Goal: Information Seeking & Learning: Learn about a topic

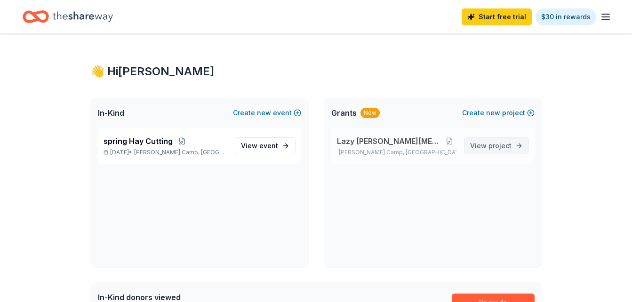
click at [496, 149] on span "project" at bounding box center [500, 146] width 23 height 8
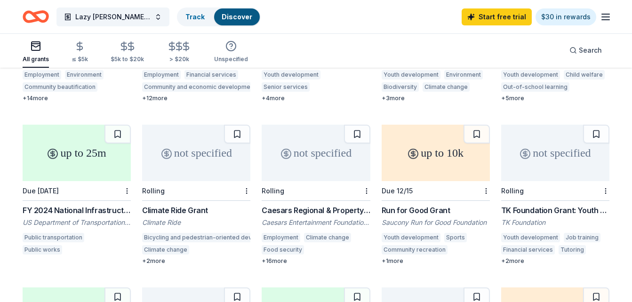
scroll to position [219, 0]
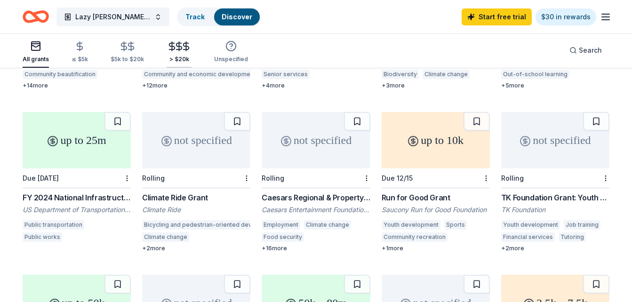
click at [182, 47] on icon "button" at bounding box center [186, 46] width 11 height 11
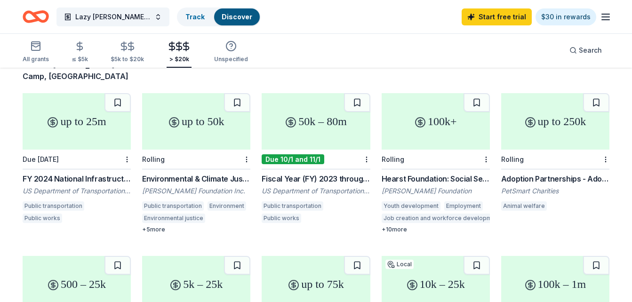
scroll to position [76, 0]
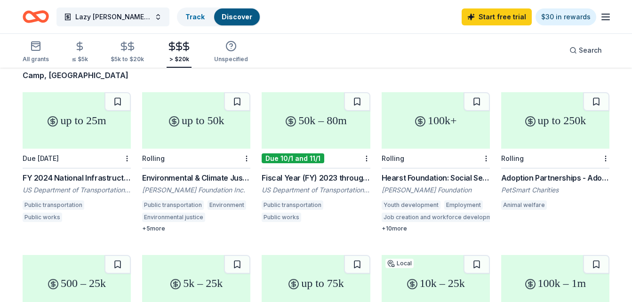
click at [399, 225] on div "+ 10 more" at bounding box center [436, 229] width 108 height 8
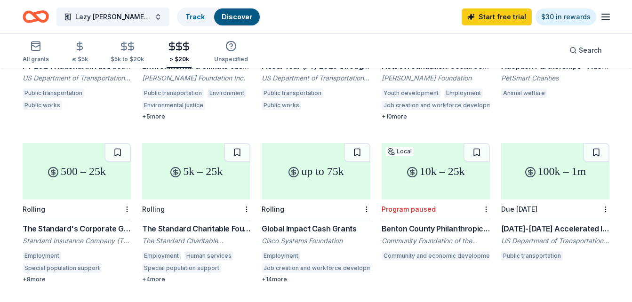
scroll to position [189, 0]
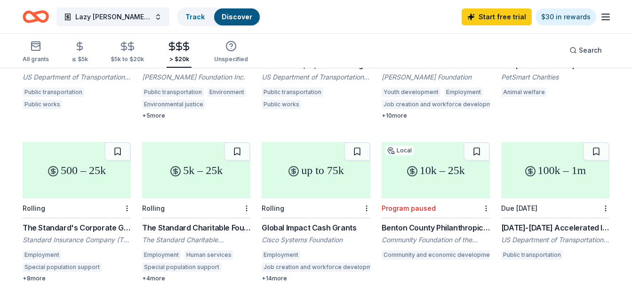
click at [303, 223] on div "Global Impact Cash Grants Cisco Systems Foundation Employment Job creation and …" at bounding box center [316, 252] width 108 height 60
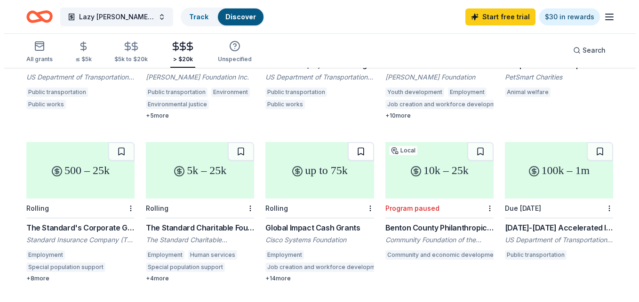
scroll to position [0, 0]
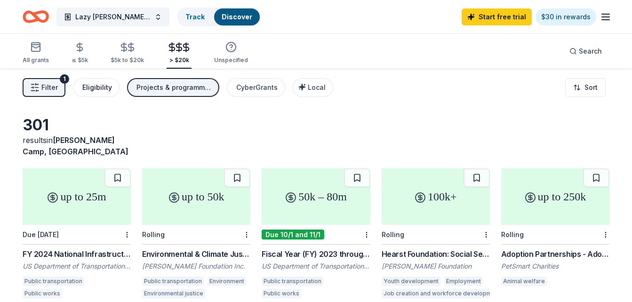
click at [101, 89] on div "Eligibility" at bounding box center [97, 87] width 30 height 11
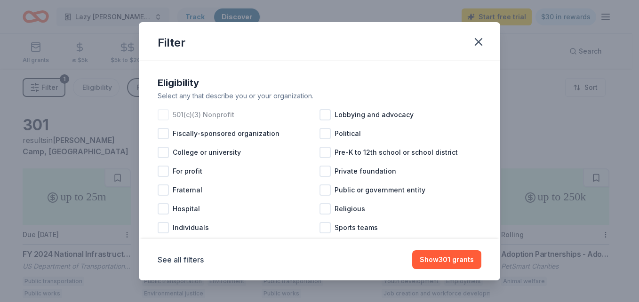
click at [161, 114] on div at bounding box center [163, 114] width 11 height 11
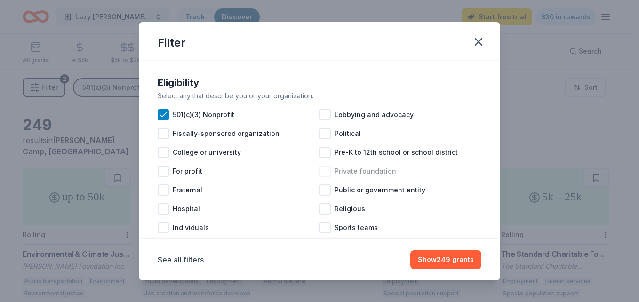
click at [395, 175] on div "Private foundation" at bounding box center [401, 171] width 162 height 19
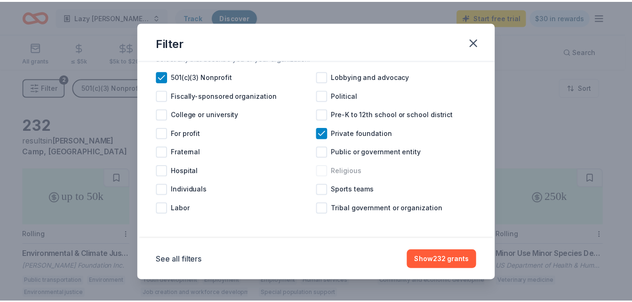
scroll to position [40, 0]
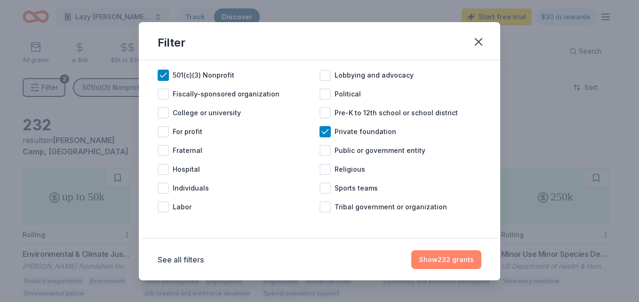
click at [441, 265] on button "Show 232 grants" at bounding box center [446, 259] width 70 height 19
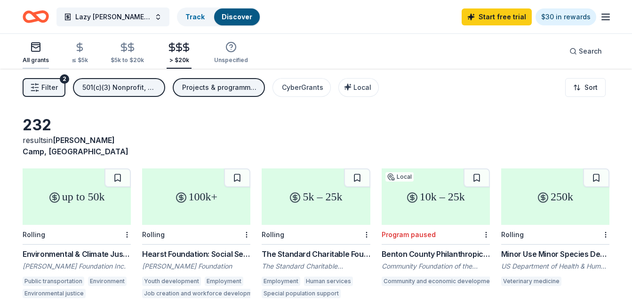
click at [39, 48] on icon "button" at bounding box center [35, 46] width 11 height 11
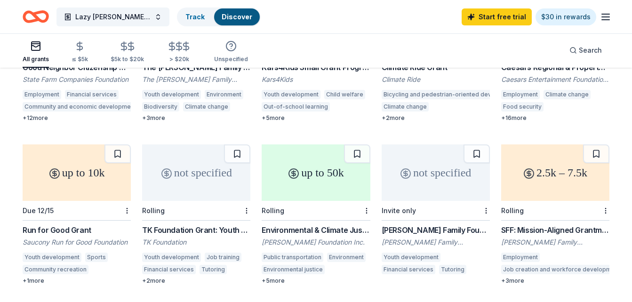
scroll to position [187, 0]
click at [73, 224] on div "Run for Good Grant" at bounding box center [77, 229] width 108 height 11
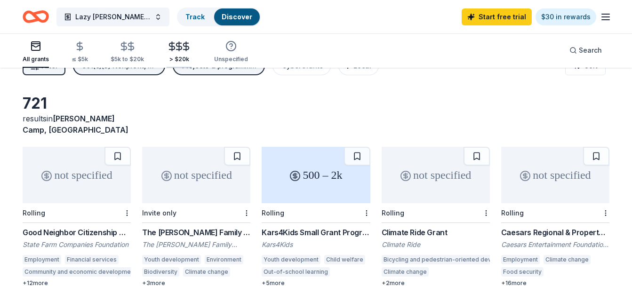
scroll to position [21, 0]
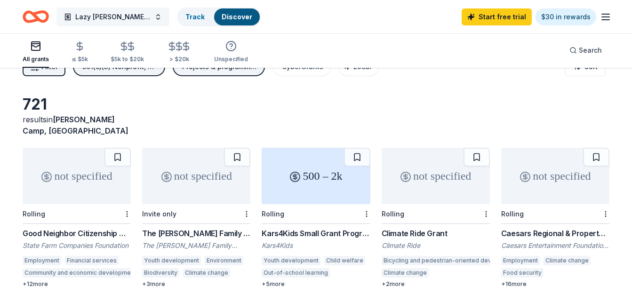
click at [123, 18] on button "Lazy [PERSON_NAME]" at bounding box center [112, 17] width 113 height 19
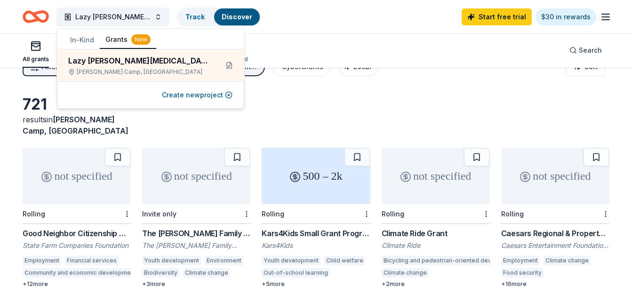
click at [114, 41] on button "Grants New" at bounding box center [128, 40] width 56 height 18
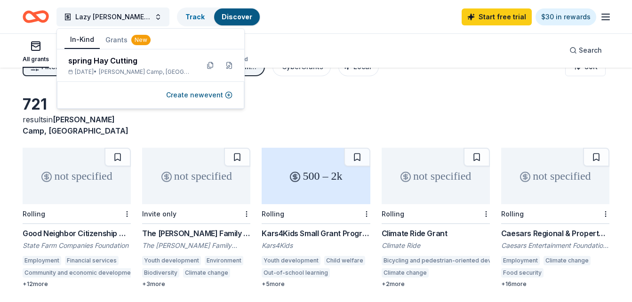
click at [85, 40] on button "In-Kind" at bounding box center [81, 40] width 35 height 18
click at [94, 17] on span "Lazy [PERSON_NAME]" at bounding box center [112, 16] width 75 height 11
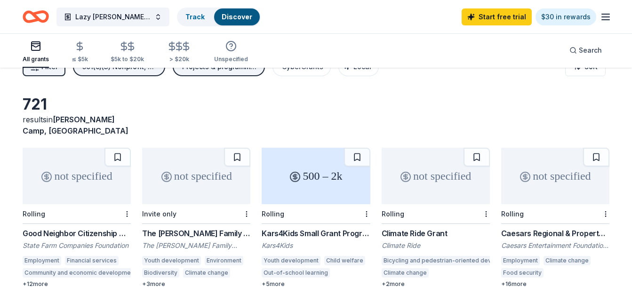
click at [44, 18] on icon "Home" at bounding box center [36, 17] width 26 height 22
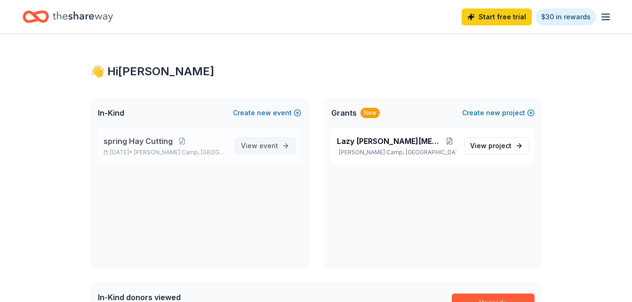
click at [267, 150] on span "View event" at bounding box center [259, 145] width 37 height 11
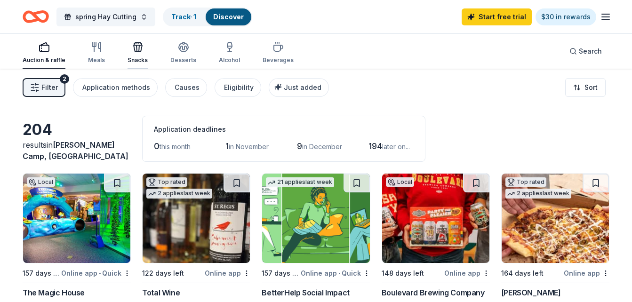
click at [137, 45] on icon "button" at bounding box center [138, 48] width 8 height 7
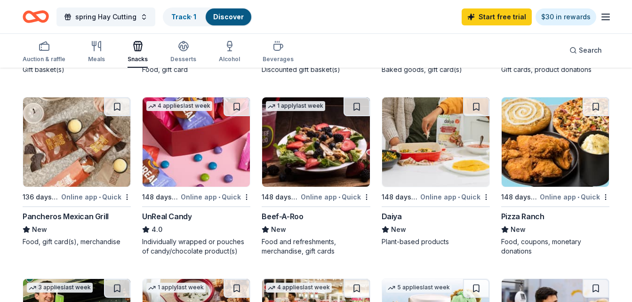
scroll to position [421, 0]
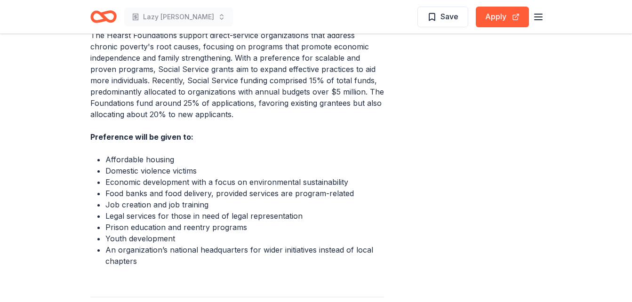
scroll to position [423, 0]
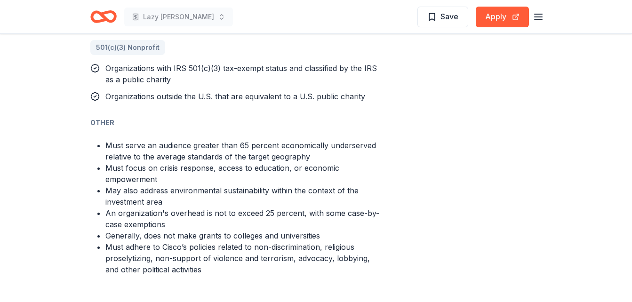
scroll to position [728, 0]
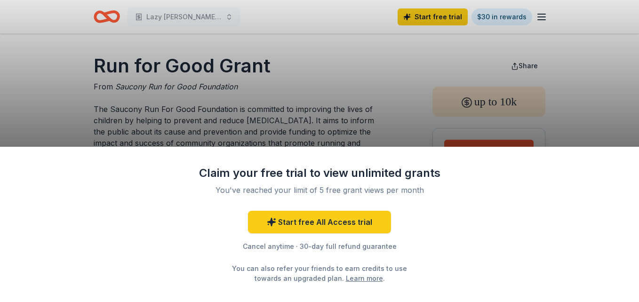
click at [349, 122] on div "Claim your free trial to view unlimited grants You've reached your limit of 5 f…" at bounding box center [319, 151] width 639 height 302
